Goal: Obtain resource: Obtain resource

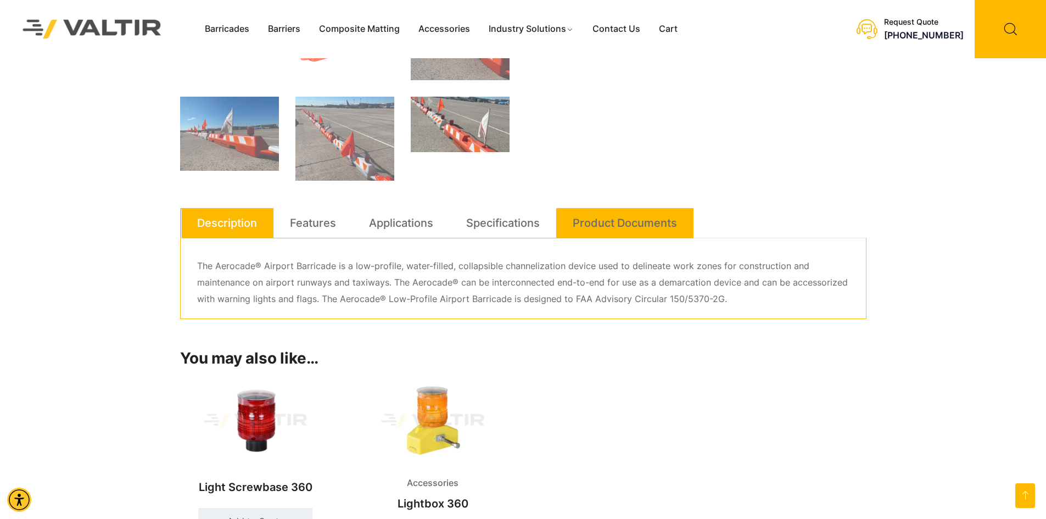
click at [580, 220] on link "Product Documents" at bounding box center [625, 223] width 104 height 30
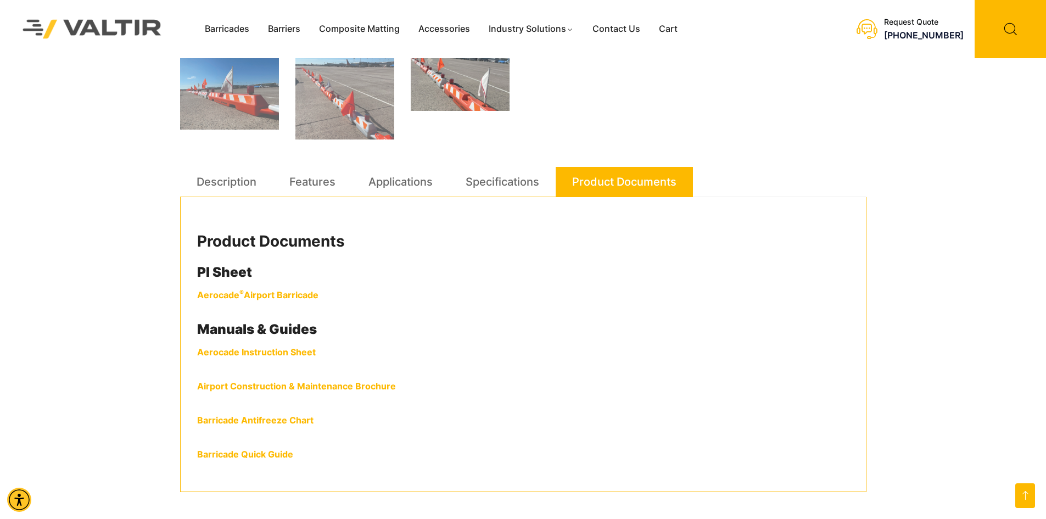
scroll to position [604, 0]
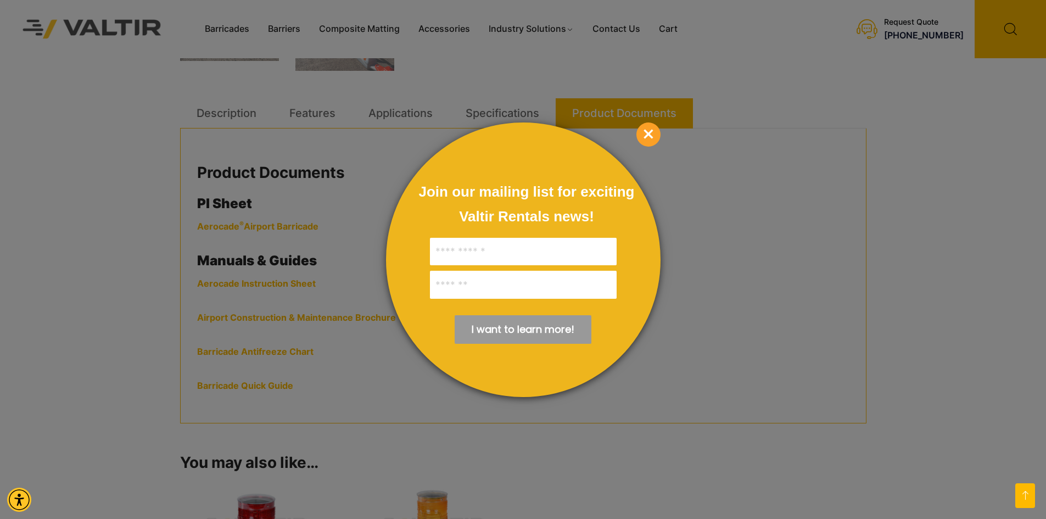
click at [649, 139] on span "×" at bounding box center [648, 134] width 24 height 24
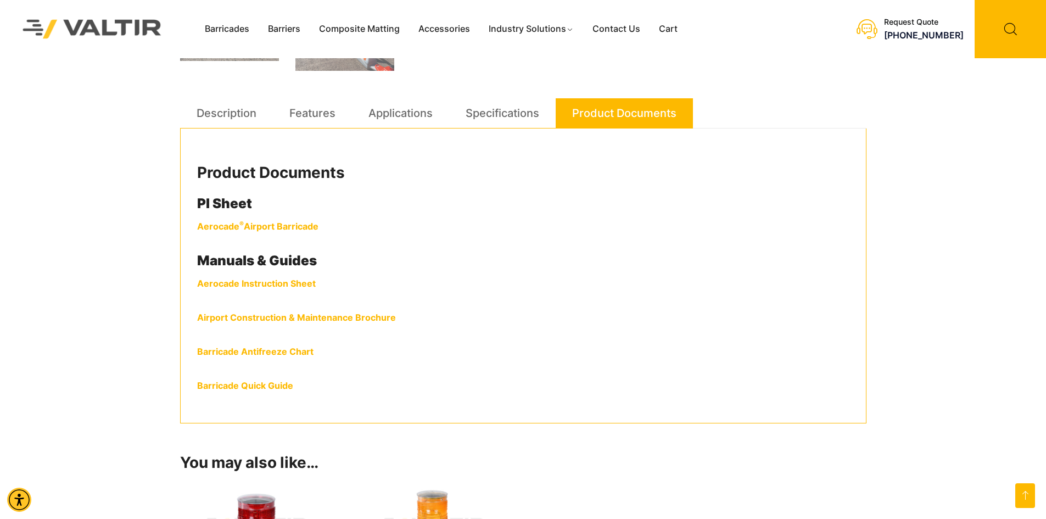
click at [256, 227] on strong "Aerocade ® Airport Barricade" at bounding box center [257, 226] width 121 height 11
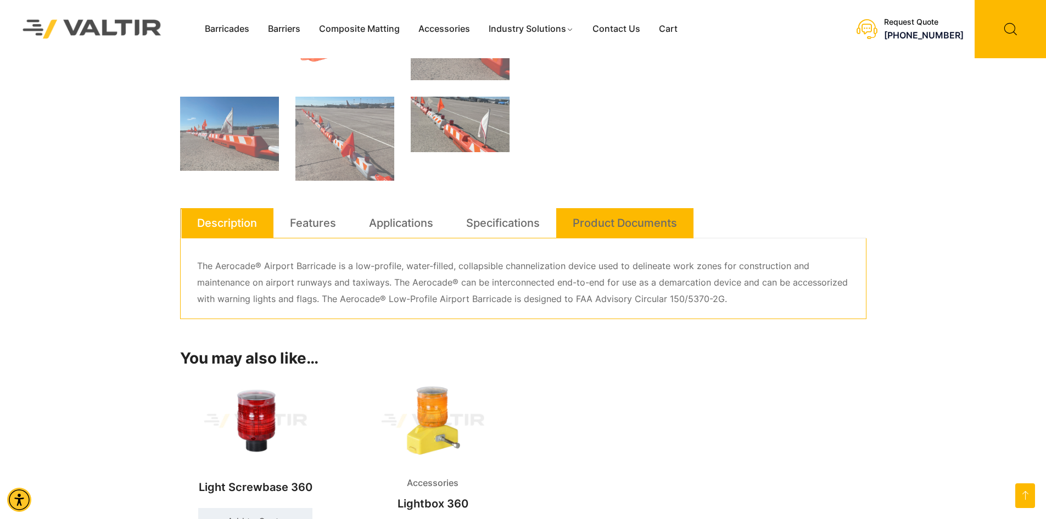
click at [635, 226] on link "Product Documents" at bounding box center [625, 223] width 104 height 30
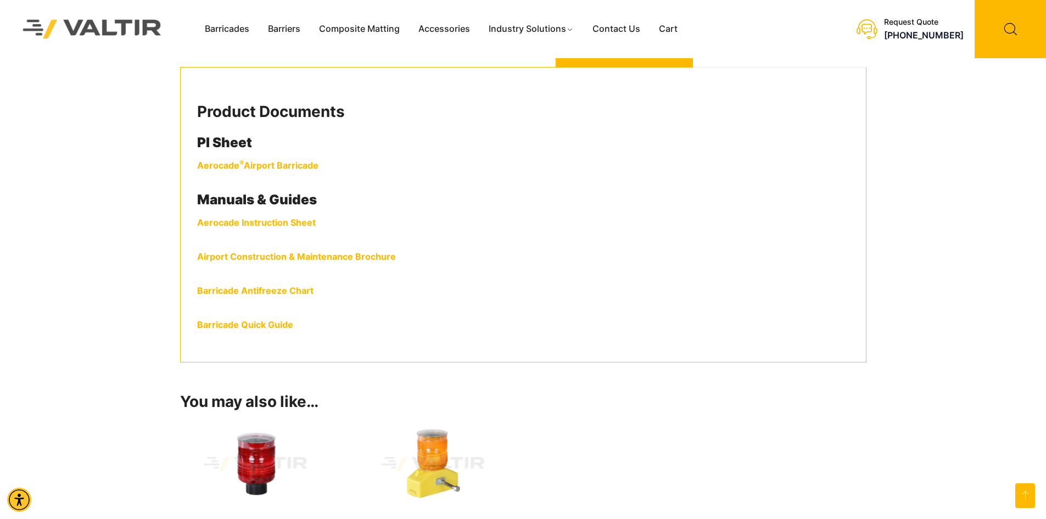
scroll to position [659, 0]
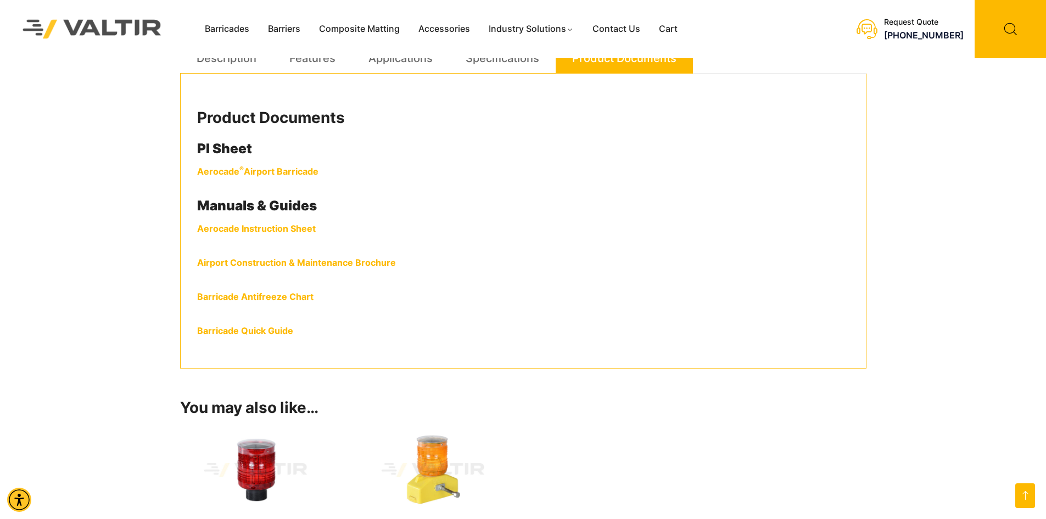
click at [230, 330] on link "Barricade Quick Guide" at bounding box center [245, 330] width 96 height 11
click at [270, 169] on strong "Aerocade ® Airport Barricade" at bounding box center [257, 171] width 121 height 11
